Goal: Transaction & Acquisition: Purchase product/service

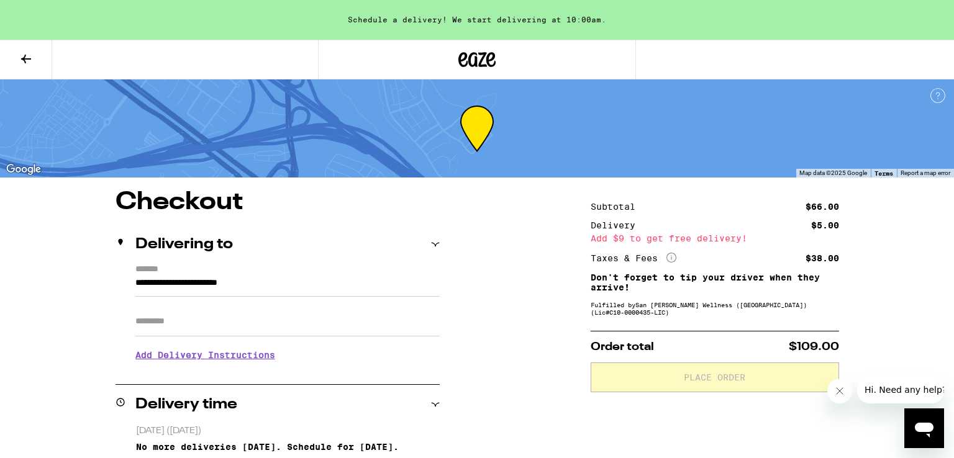
click at [19, 58] on icon at bounding box center [26, 59] width 15 height 15
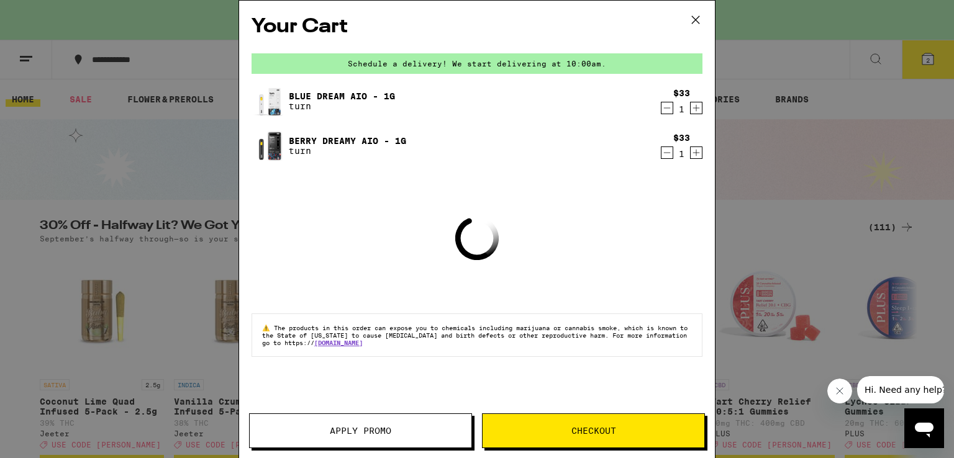
click at [694, 21] on icon at bounding box center [695, 20] width 19 height 19
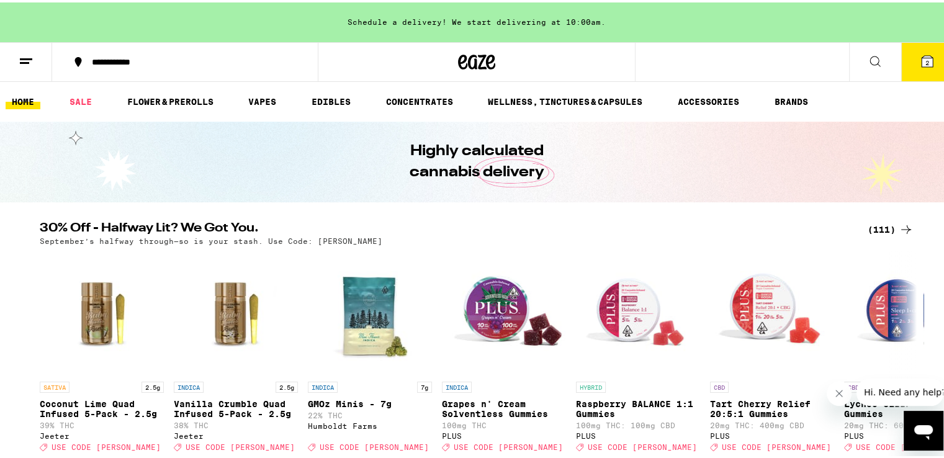
click at [27, 112] on ul "HOME SALE FLOWER & PREROLLS VAPES EDIBLES CONCENTRATES WELLNESS, TINCTURES & CA…" at bounding box center [477, 99] width 954 height 40
click at [30, 66] on button at bounding box center [26, 59] width 52 height 39
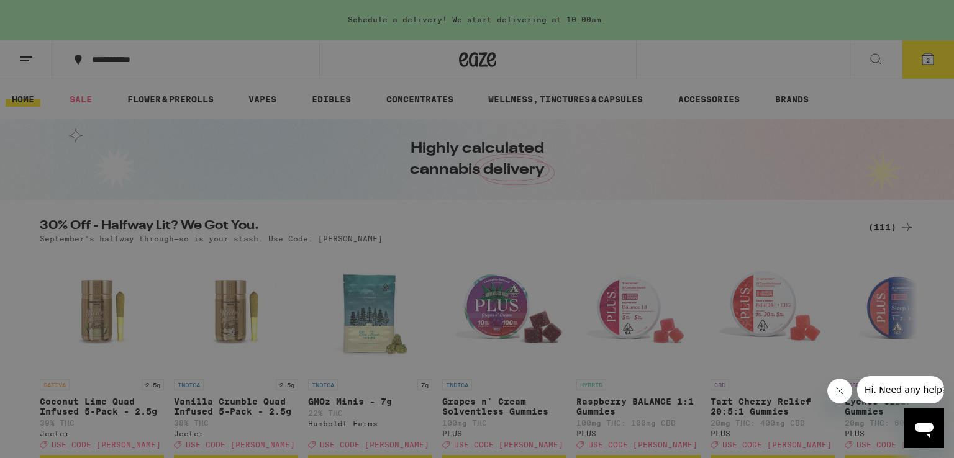
click at [119, 332] on link "Order History" at bounding box center [172, 334] width 218 height 15
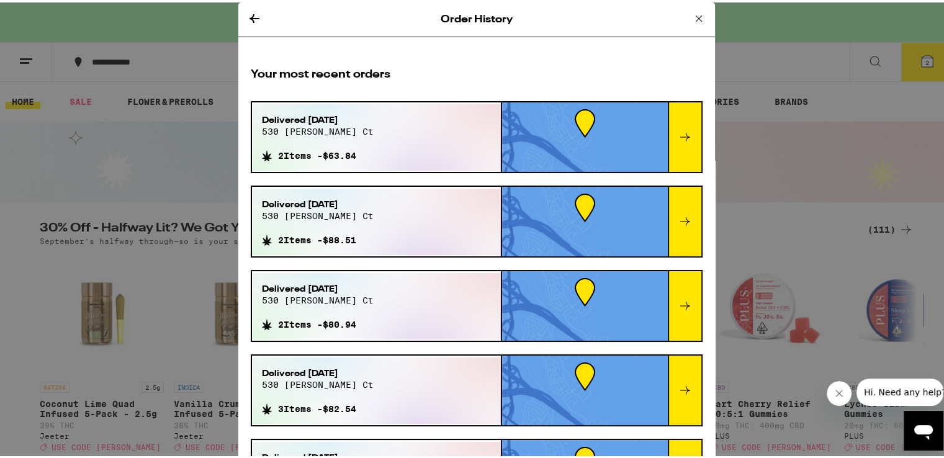
click at [696, 18] on icon at bounding box center [699, 16] width 6 height 6
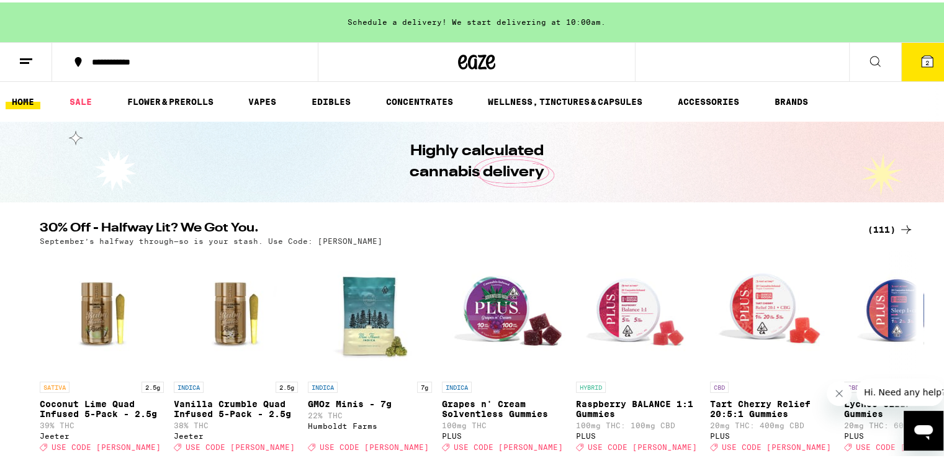
click at [922, 67] on button "2" at bounding box center [927, 59] width 52 height 38
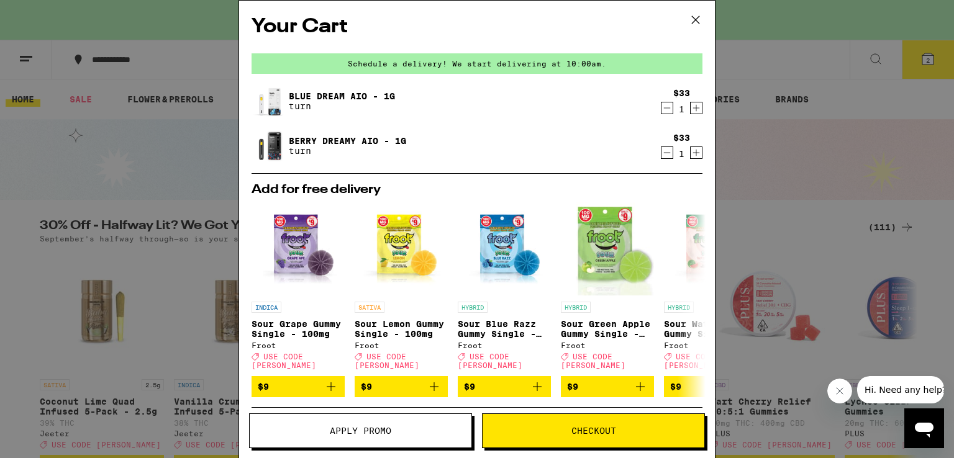
drag, startPoint x: 693, startPoint y: 22, endPoint x: 787, endPoint y: 33, distance: 95.0
click at [694, 22] on icon at bounding box center [695, 20] width 19 height 19
